Goal: Entertainment & Leisure: Consume media (video, audio)

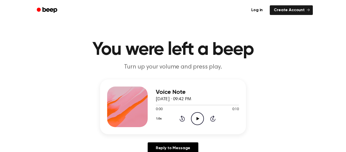
click at [197, 117] on icon at bounding box center [197, 118] width 3 height 3
click at [198, 116] on icon "Play Audio" at bounding box center [197, 118] width 13 height 13
click at [197, 117] on icon at bounding box center [197, 118] width 3 height 3
click at [200, 115] on icon "Play Audio" at bounding box center [197, 118] width 13 height 13
click at [194, 120] on icon "Play Audio" at bounding box center [197, 118] width 13 height 13
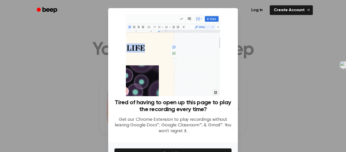
click at [252, 52] on div at bounding box center [173, 76] width 346 height 152
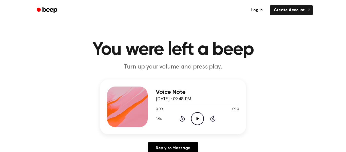
click at [195, 118] on icon "Play Audio" at bounding box center [197, 118] width 13 height 13
click at [196, 113] on icon "Play Audio" at bounding box center [197, 118] width 13 height 13
click at [197, 118] on icon at bounding box center [197, 118] width 3 height 3
click at [199, 114] on icon "Play Audio" at bounding box center [197, 118] width 13 height 13
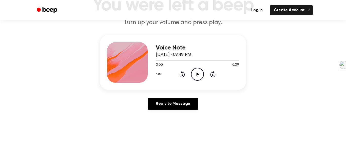
scroll to position [46, 0]
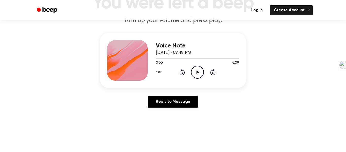
click at [199, 76] on icon "Play Audio" at bounding box center [197, 72] width 13 height 13
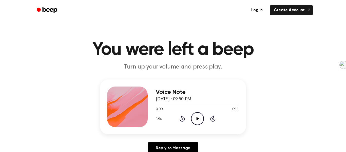
click at [200, 117] on icon "Play Audio" at bounding box center [197, 118] width 13 height 13
click at [197, 120] on icon "Play Audio" at bounding box center [197, 118] width 13 height 13
click at [200, 113] on circle at bounding box center [197, 118] width 12 height 12
click at [192, 121] on circle at bounding box center [197, 118] width 12 height 12
click at [155, 115] on div "Voice Note August 24, 2025 · 09:51 PM 0:00 0:10 Your browser does not support t…" at bounding box center [173, 106] width 146 height 55
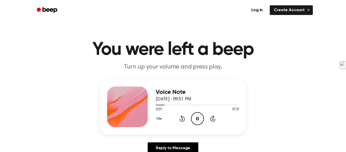
click at [156, 117] on button "1.0x" at bounding box center [160, 118] width 8 height 9
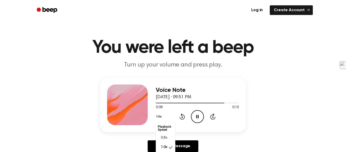
click at [165, 109] on div "0:08 0:10" at bounding box center [197, 107] width 83 height 5
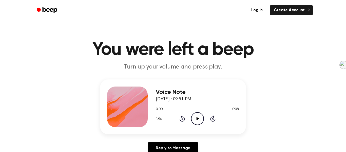
click at [196, 113] on icon "Play Audio" at bounding box center [197, 118] width 13 height 13
click at [199, 116] on icon "Play Audio" at bounding box center [197, 118] width 13 height 13
click at [197, 116] on icon "Play Audio" at bounding box center [197, 118] width 13 height 13
click at [194, 124] on icon "Play Audio" at bounding box center [197, 118] width 13 height 13
click at [194, 117] on icon "Play Audio" at bounding box center [197, 118] width 13 height 13
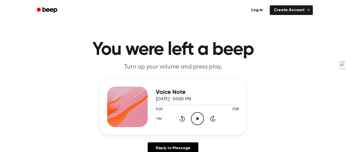
click at [198, 121] on icon "Play Audio" at bounding box center [197, 118] width 13 height 13
click at [197, 115] on icon "Play Audio" at bounding box center [197, 118] width 13 height 13
click at [198, 122] on icon "Play Audio" at bounding box center [197, 118] width 13 height 13
click at [198, 121] on icon "Play Audio" at bounding box center [197, 118] width 13 height 13
click at [196, 113] on icon "Play Audio" at bounding box center [197, 118] width 13 height 13
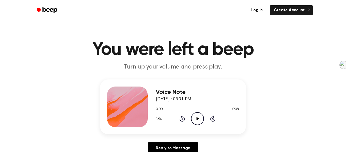
click at [198, 113] on icon "Play Audio" at bounding box center [197, 118] width 13 height 13
click at [198, 128] on div "Voice Note September 1, 2025 · 03:01 PM 0:00 0:09 Your browser does not support…" at bounding box center [173, 106] width 146 height 55
click at [197, 124] on icon "Play Audio" at bounding box center [197, 118] width 13 height 13
click at [196, 120] on icon "Pause Audio" at bounding box center [197, 118] width 13 height 13
click at [196, 120] on icon "Play Audio" at bounding box center [197, 118] width 13 height 13
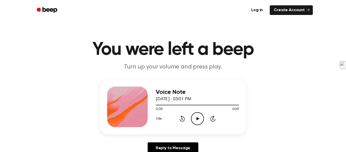
click at [194, 117] on icon "Play Audio" at bounding box center [197, 118] width 13 height 13
click at [192, 115] on icon "Play Audio" at bounding box center [197, 118] width 13 height 13
click at [195, 121] on icon "Play Audio" at bounding box center [197, 118] width 13 height 13
click at [200, 113] on circle at bounding box center [197, 118] width 12 height 12
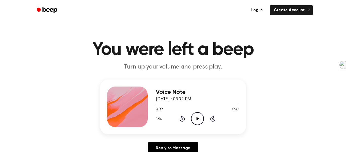
click at [196, 121] on icon "Play Audio" at bounding box center [197, 118] width 13 height 13
click at [198, 120] on icon "Play Audio" at bounding box center [197, 118] width 13 height 13
click at [195, 118] on icon "Play Audio" at bounding box center [197, 118] width 13 height 13
click at [200, 117] on icon "Play Audio" at bounding box center [197, 118] width 13 height 13
click at [199, 119] on icon "Play Audio" at bounding box center [197, 118] width 13 height 13
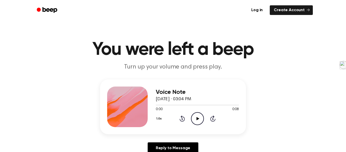
click at [197, 116] on icon "Play Audio" at bounding box center [197, 118] width 13 height 13
click at [200, 121] on icon "Play Audio" at bounding box center [197, 118] width 13 height 13
click at [202, 117] on icon "Play Audio" at bounding box center [197, 118] width 13 height 13
click at [196, 121] on icon "Play Audio" at bounding box center [197, 118] width 13 height 13
click at [194, 118] on icon "Play Audio" at bounding box center [197, 118] width 13 height 13
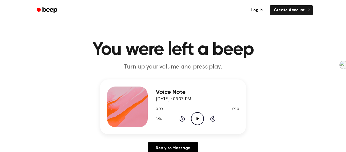
click at [200, 121] on icon "Play Audio" at bounding box center [197, 118] width 13 height 13
click at [196, 113] on icon "Play Audio" at bounding box center [197, 118] width 13 height 13
click at [199, 119] on icon "Play Audio" at bounding box center [197, 118] width 13 height 13
click at [196, 112] on icon "Play Audio" at bounding box center [197, 118] width 13 height 13
